Goal: Check status: Check status

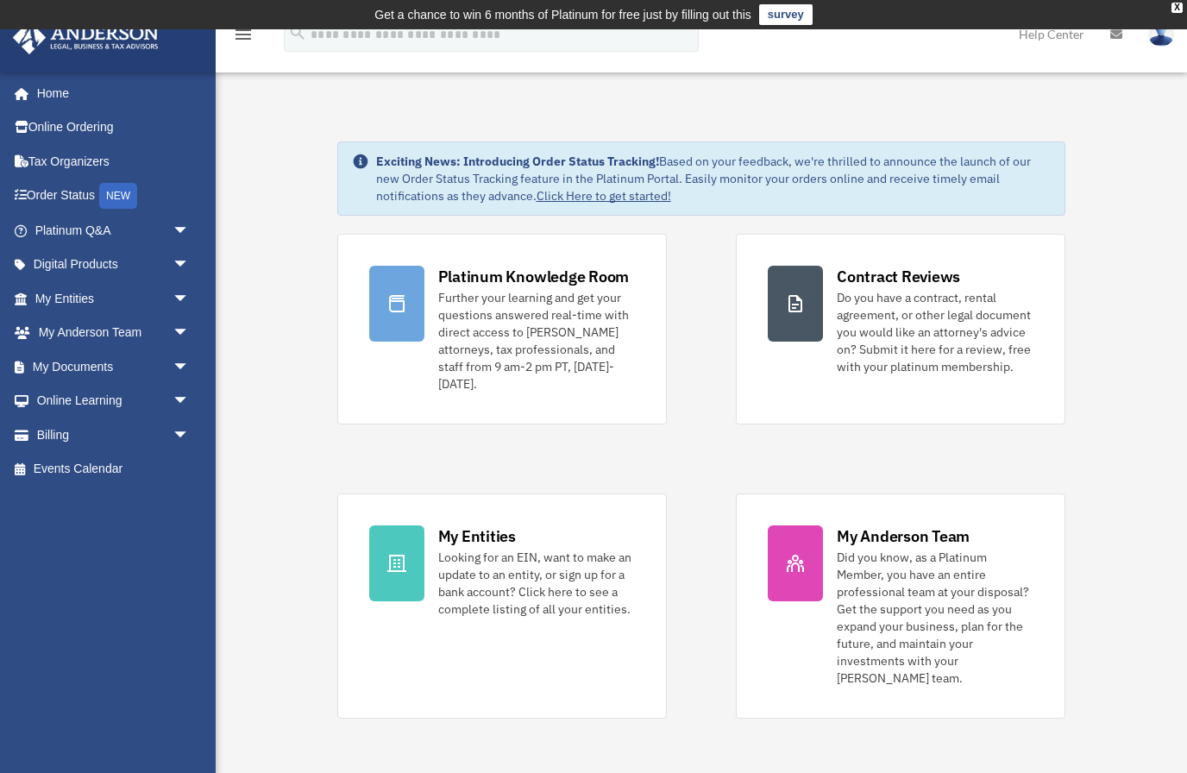
click at [613, 189] on link "Click Here to get started!" at bounding box center [603, 196] width 135 height 16
click at [53, 90] on link "Home" at bounding box center [114, 93] width 204 height 34
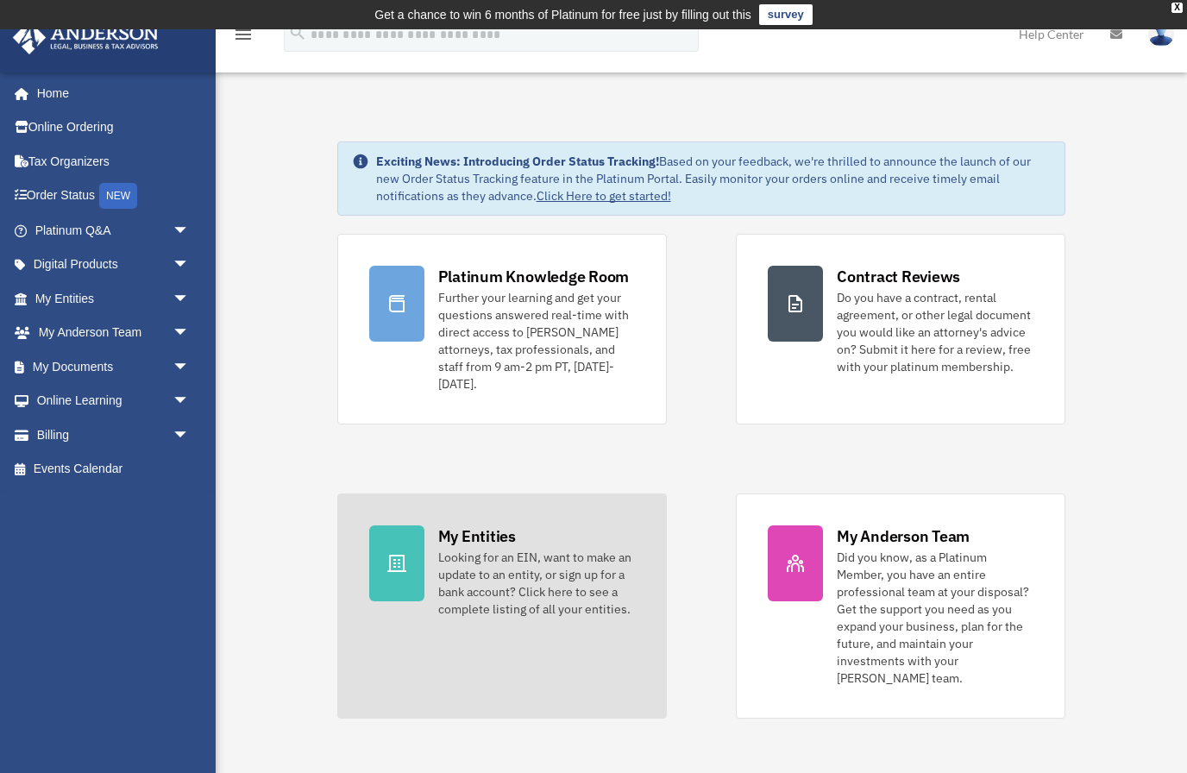
click at [592, 583] on div "Looking for an EIN, want to make an update to an entity, or sign up for a bank …" at bounding box center [536, 583] width 197 height 69
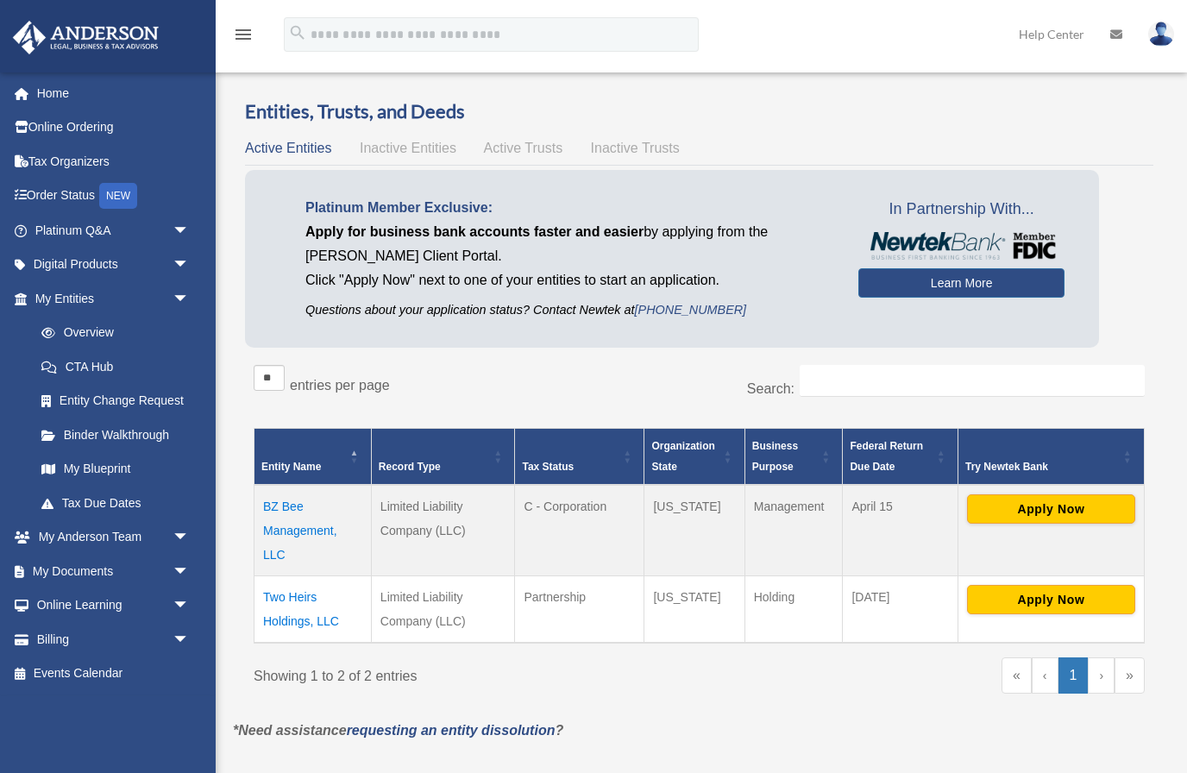
click at [476, 618] on td "Limited Liability Company (LLC)" at bounding box center [443, 609] width 144 height 67
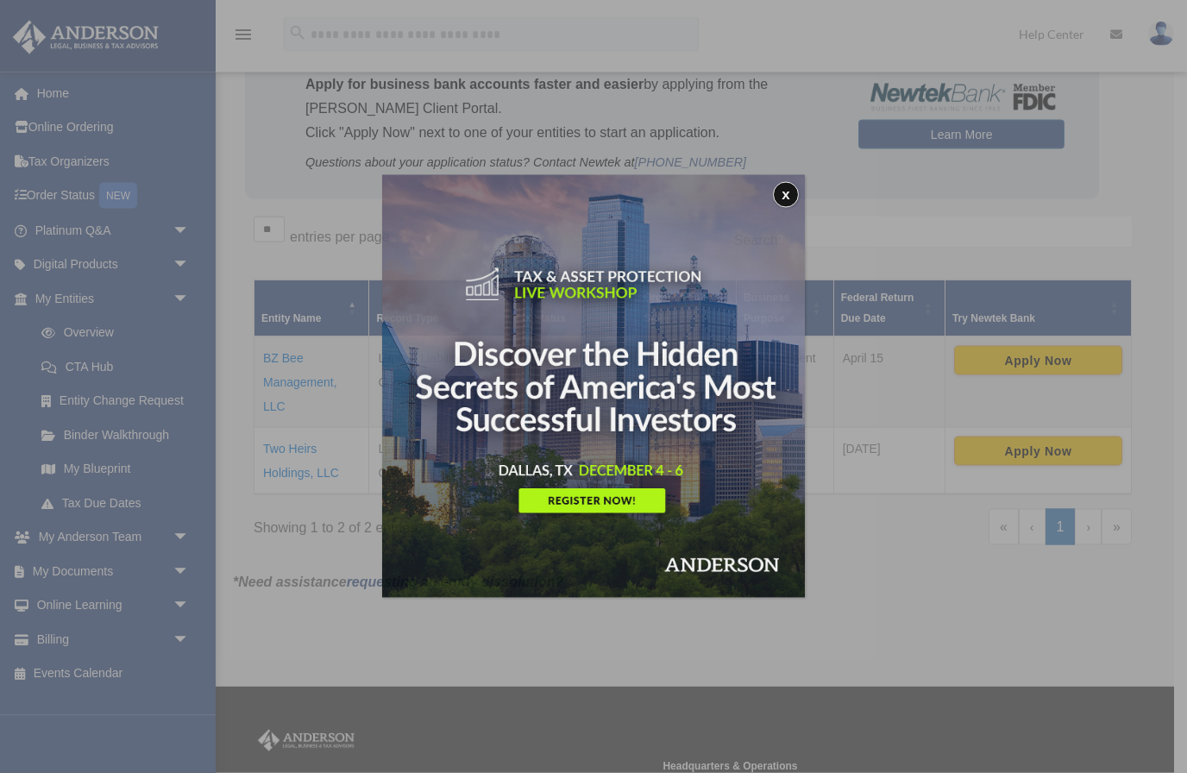
scroll to position [178, 0]
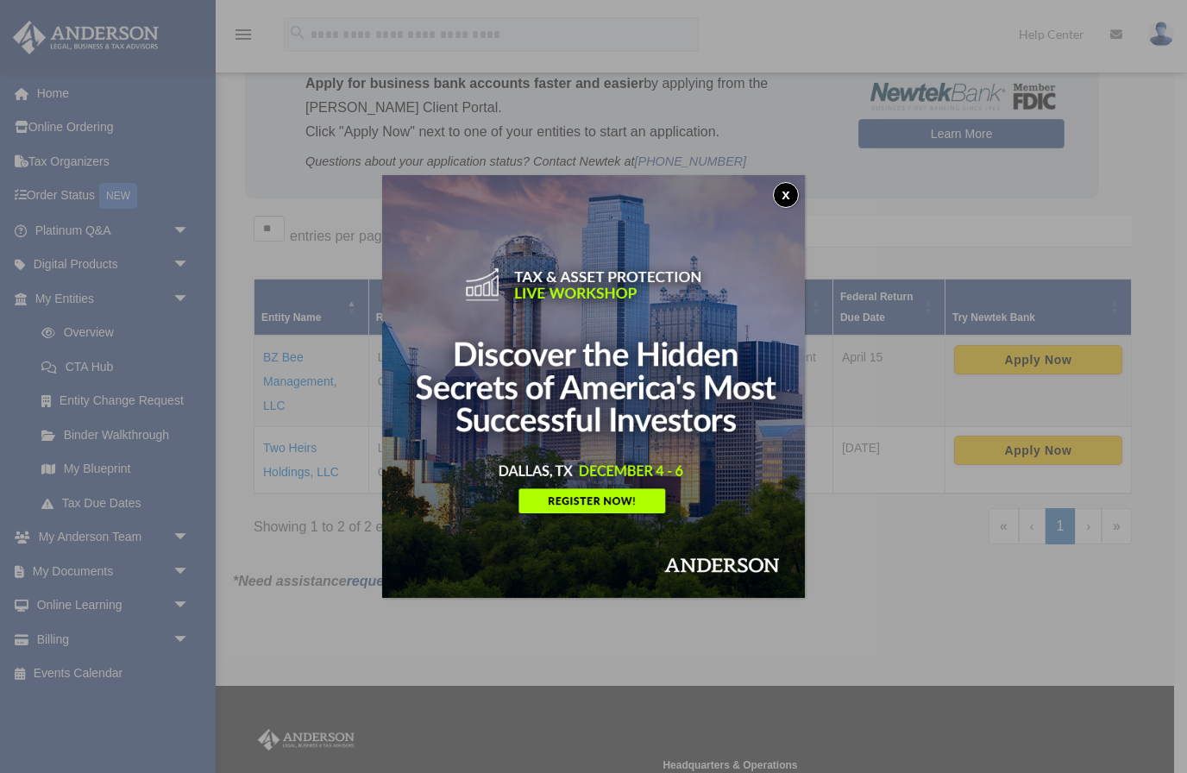
click at [793, 192] on button "x" at bounding box center [786, 195] width 26 height 26
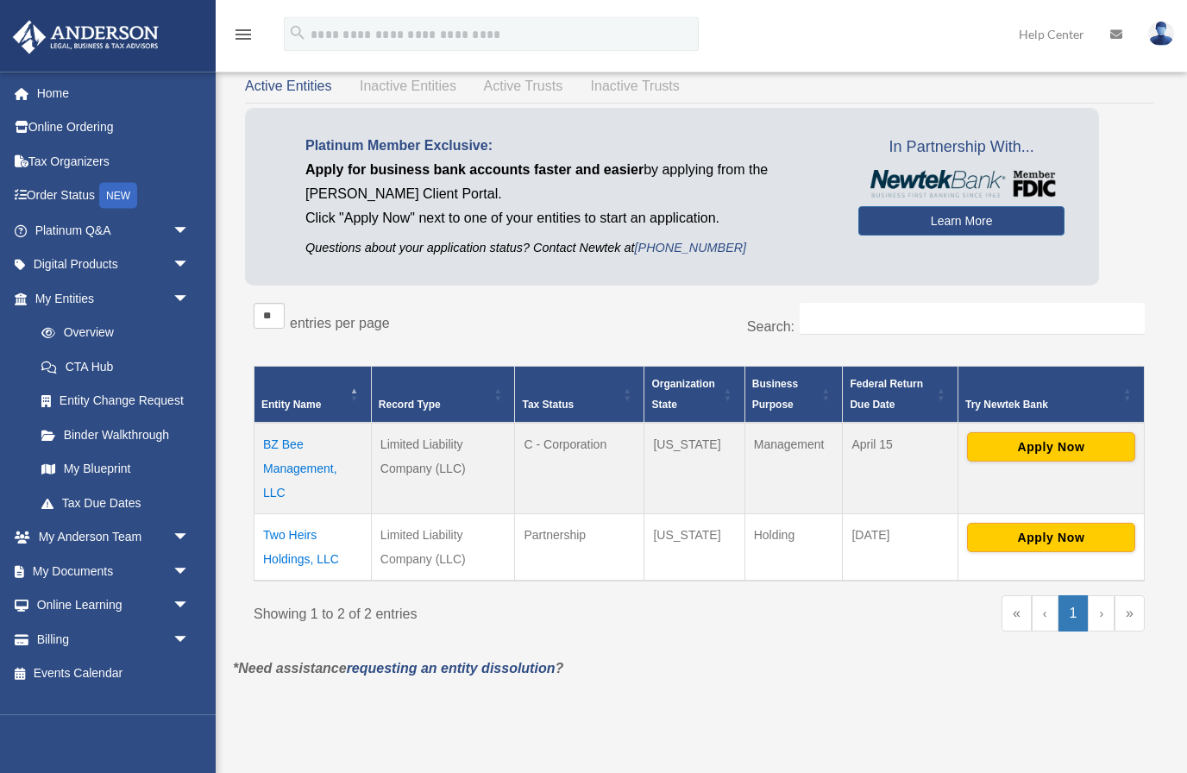
scroll to position [91, 0]
click at [286, 559] on td "Two Heirs Holdings, LLC" at bounding box center [312, 547] width 117 height 67
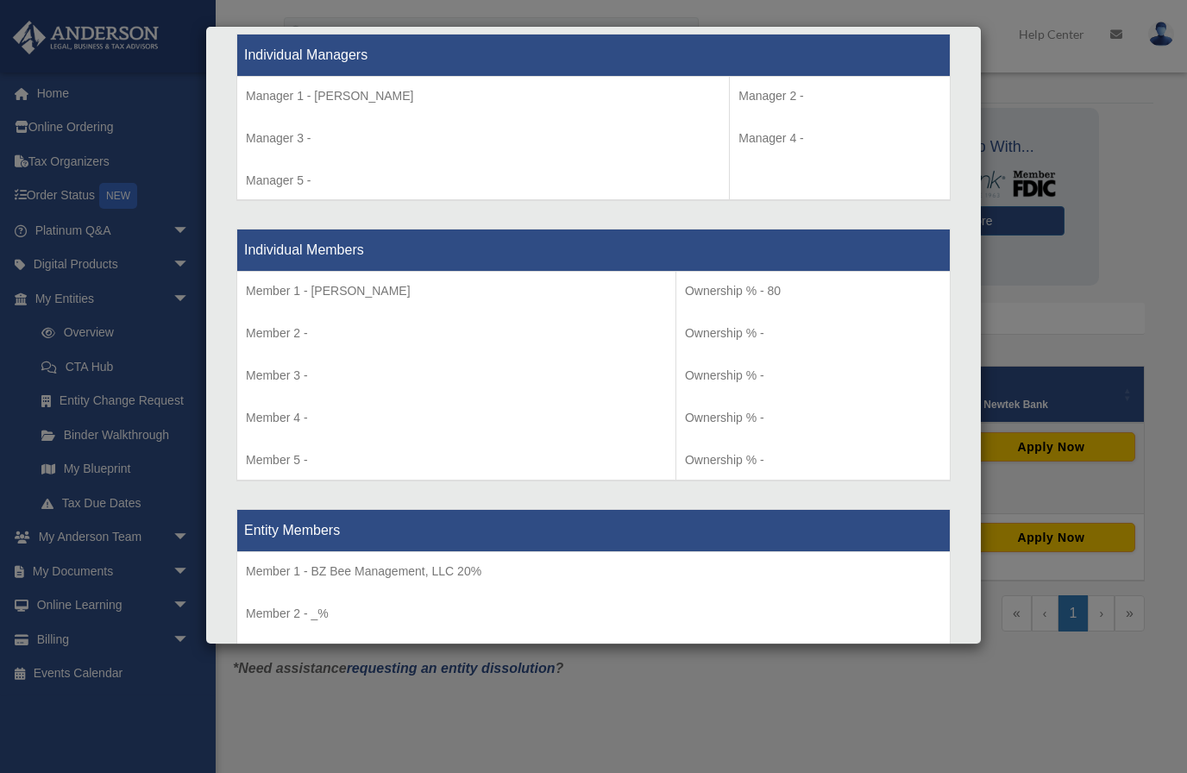
scroll to position [1616, 0]
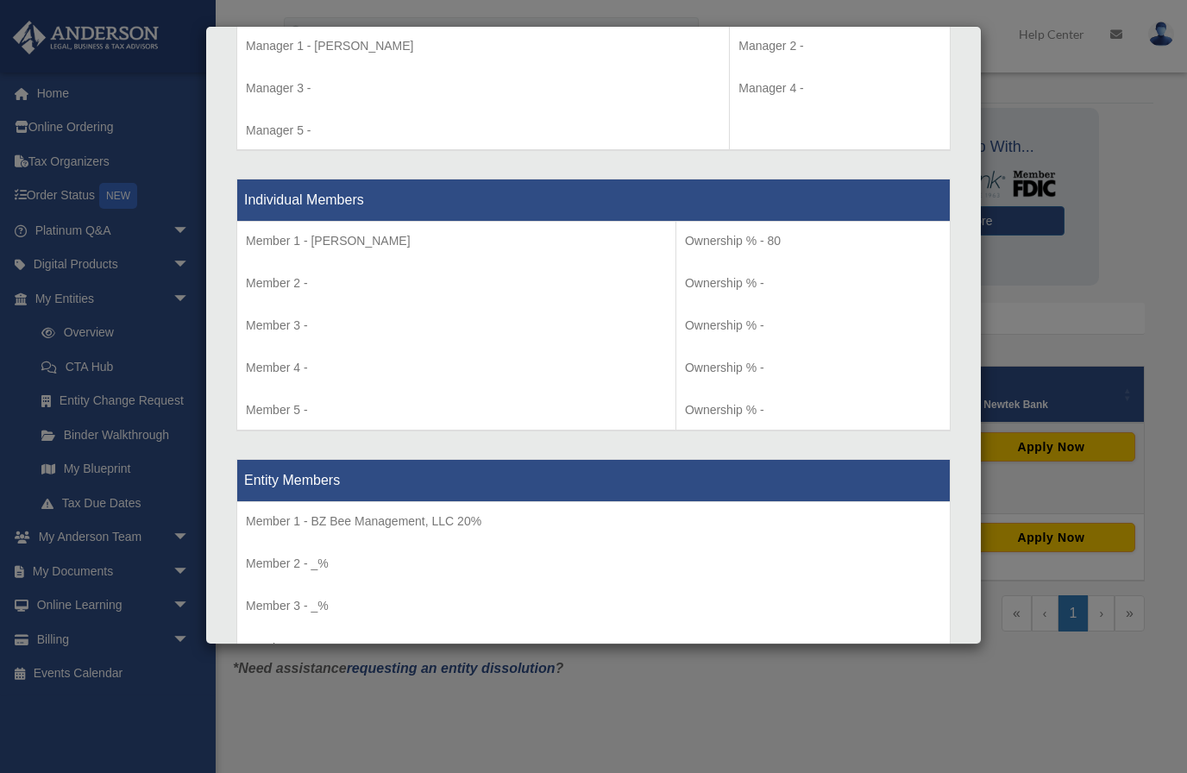
click at [1063, 649] on div "Details × Articles Sent Organizational Date" at bounding box center [593, 386] width 1187 height 773
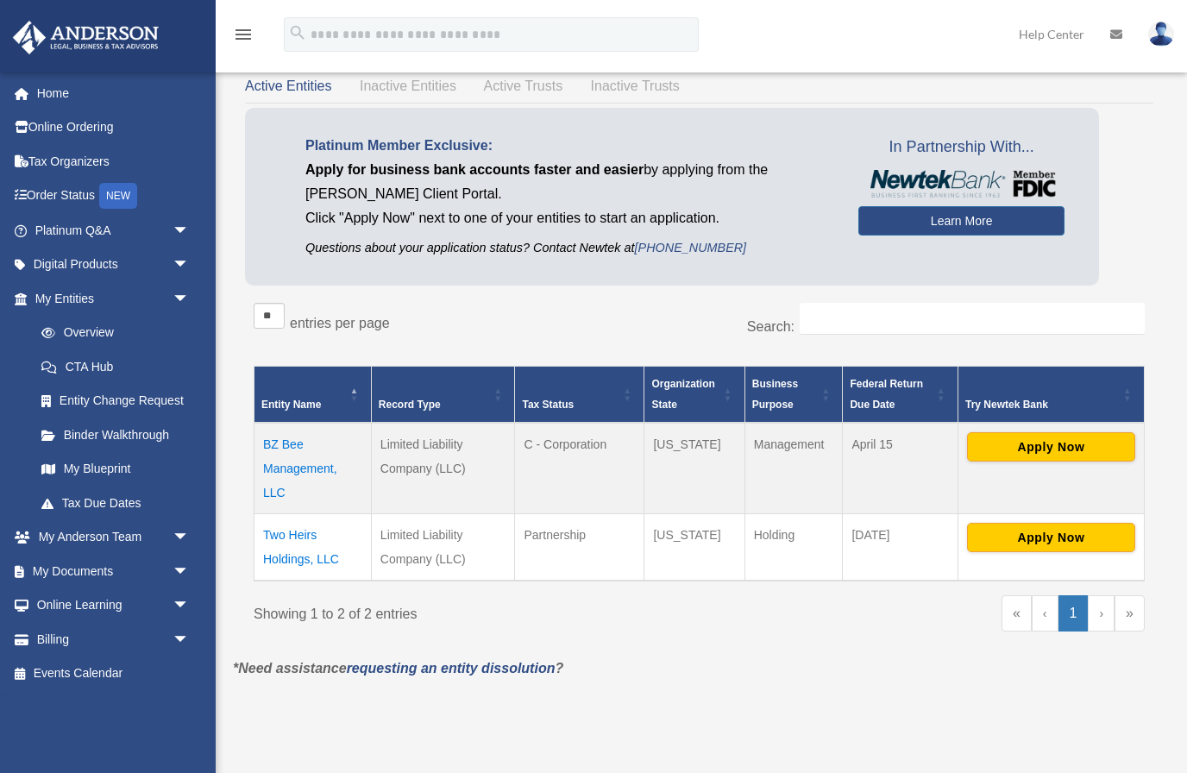
scroll to position [0, 0]
click at [316, 550] on td "Two Heirs Holdings, LLC" at bounding box center [312, 547] width 117 height 67
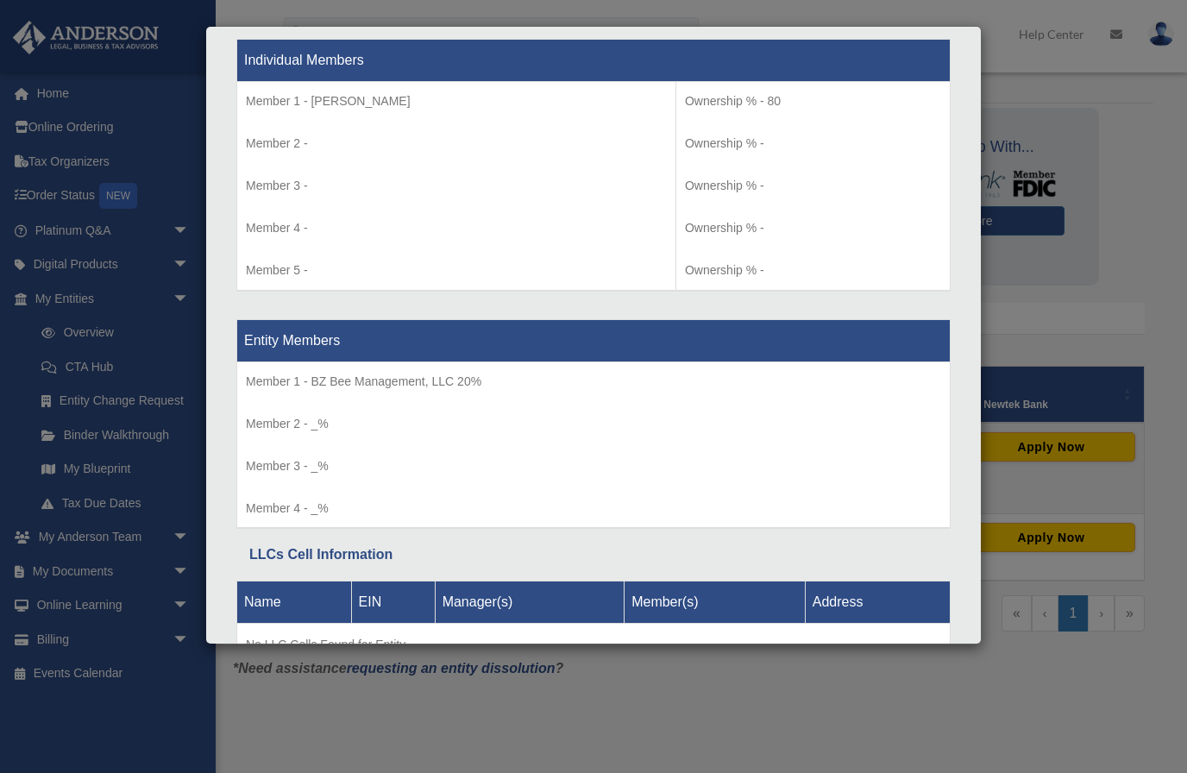
scroll to position [1806, 0]
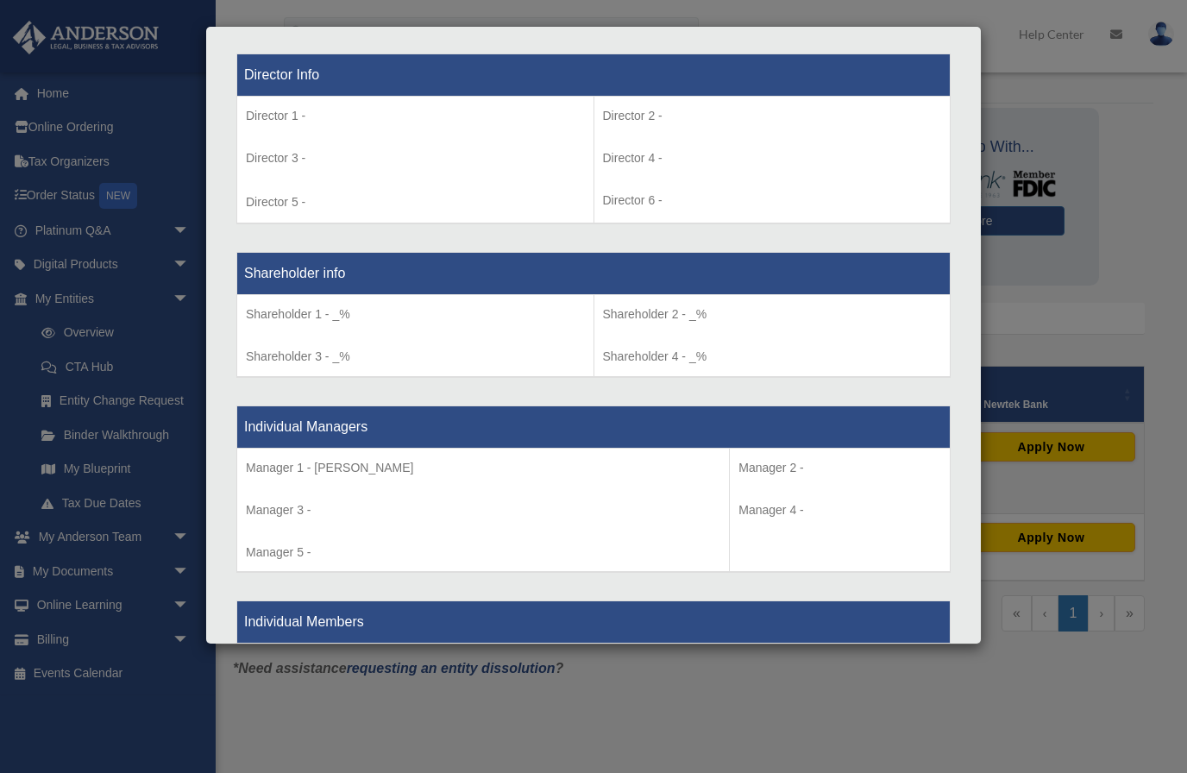
click at [1138, 289] on div "Details × Articles Sent Organizational Date" at bounding box center [593, 386] width 1187 height 773
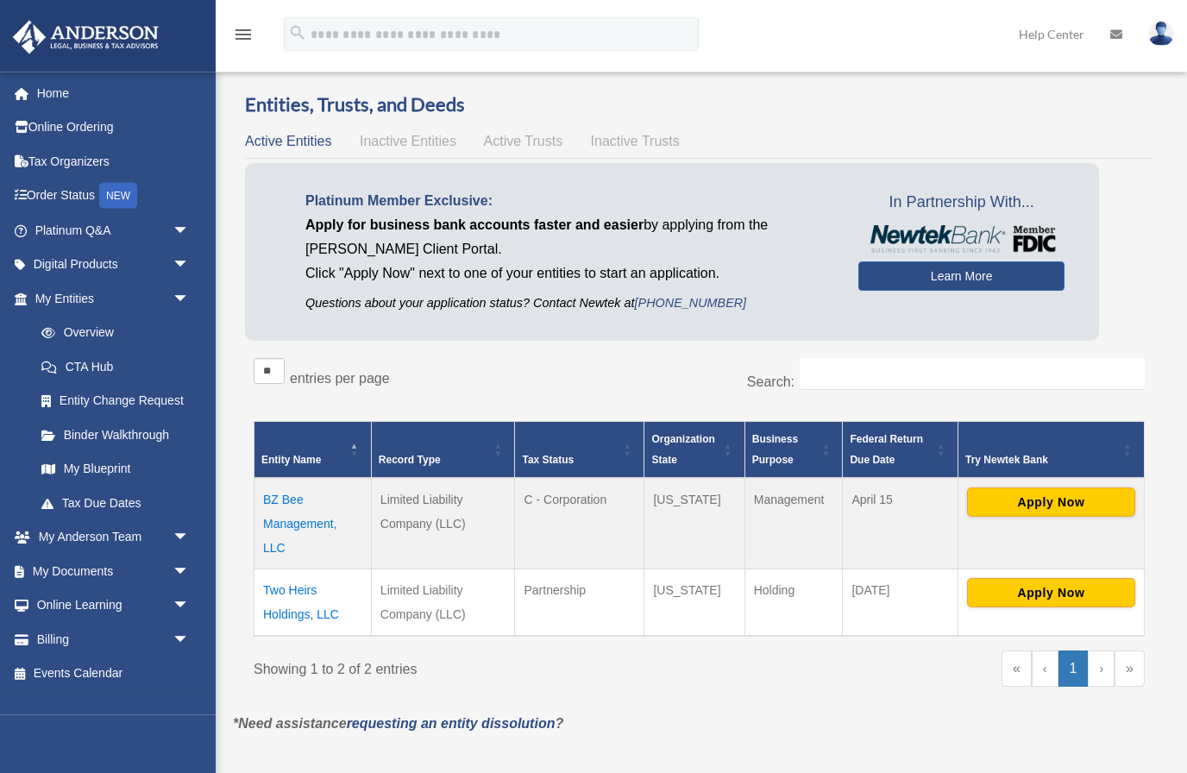
scroll to position [0, 0]
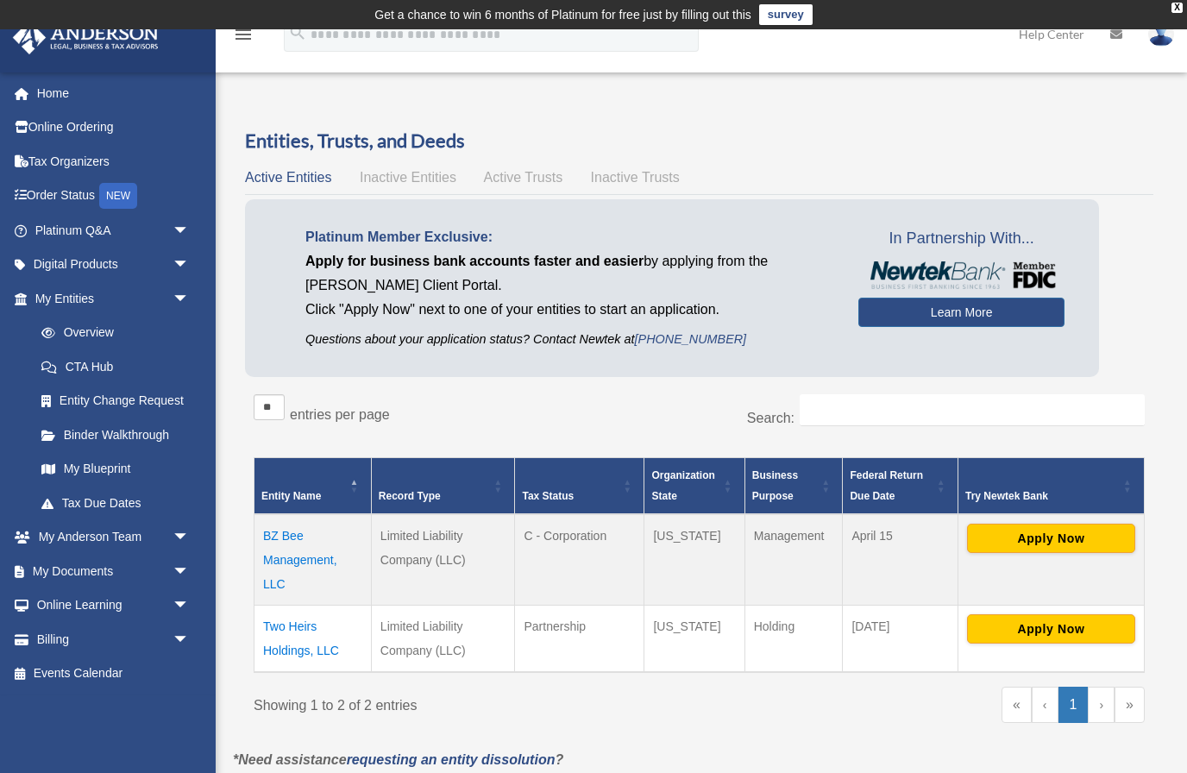
click at [1174, 19] on td "Get a chance to win 6 months of Platinum for free just by filling out this surv…" at bounding box center [593, 14] width 1187 height 29
click at [1177, 14] on td "Get a chance to win 6 months of Platinum for free just by filling out this surv…" at bounding box center [593, 14] width 1187 height 29
click at [1171, 20] on td "Get a chance to win 6 months of Platinum for free just by filling out this surv…" at bounding box center [593, 14] width 1187 height 29
click at [1158, 12] on td "Get a chance to win 6 months of Platinum for free just by filling out this surv…" at bounding box center [593, 14] width 1187 height 29
click at [1176, 3] on div "X" at bounding box center [1176, 8] width 11 height 10
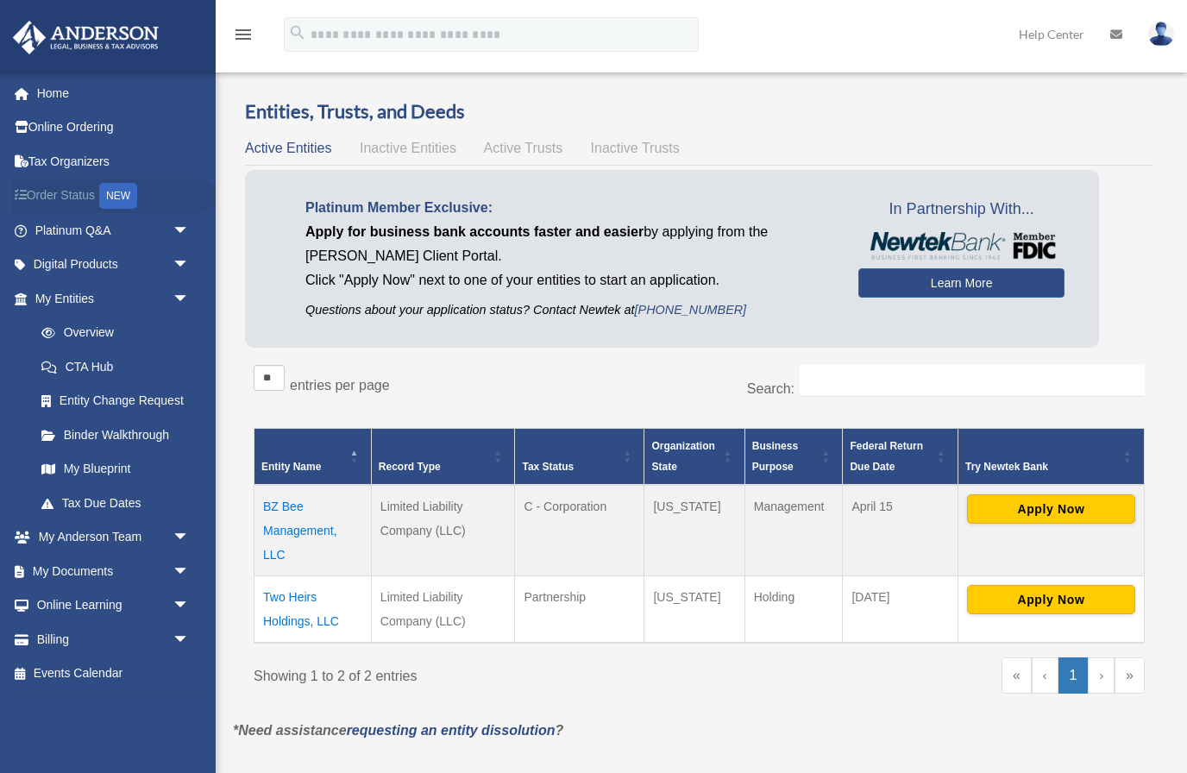
click at [32, 198] on link "Order Status NEW" at bounding box center [114, 196] width 204 height 35
